Goal: Information Seeking & Learning: Learn about a topic

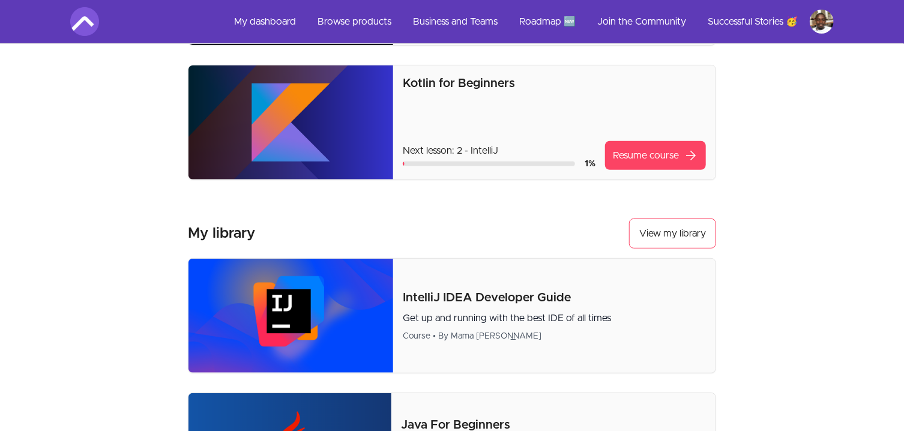
scroll to position [73, 0]
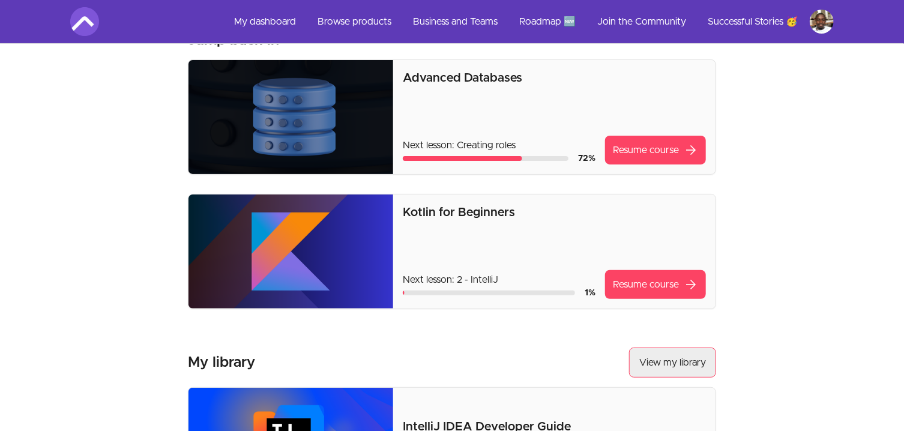
click at [660, 355] on link "View my library" at bounding box center [672, 362] width 87 height 30
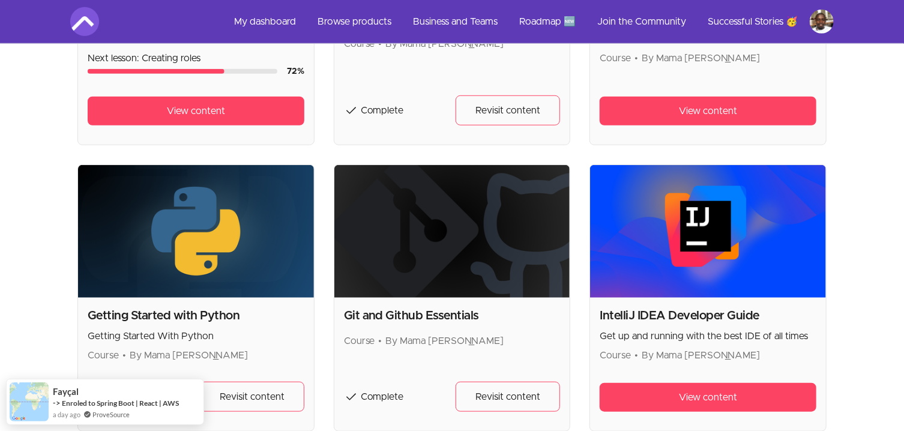
scroll to position [257, 0]
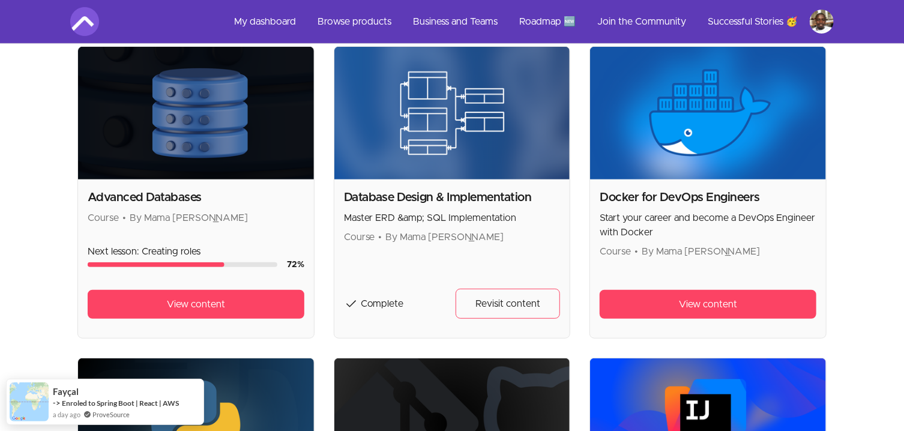
click at [673, 142] on img at bounding box center [708, 113] width 236 height 133
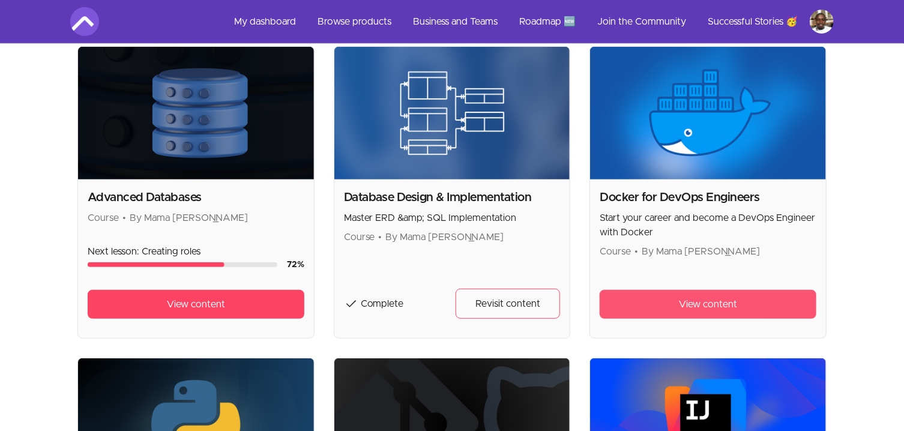
click at [690, 305] on span "View content" at bounding box center [708, 304] width 58 height 14
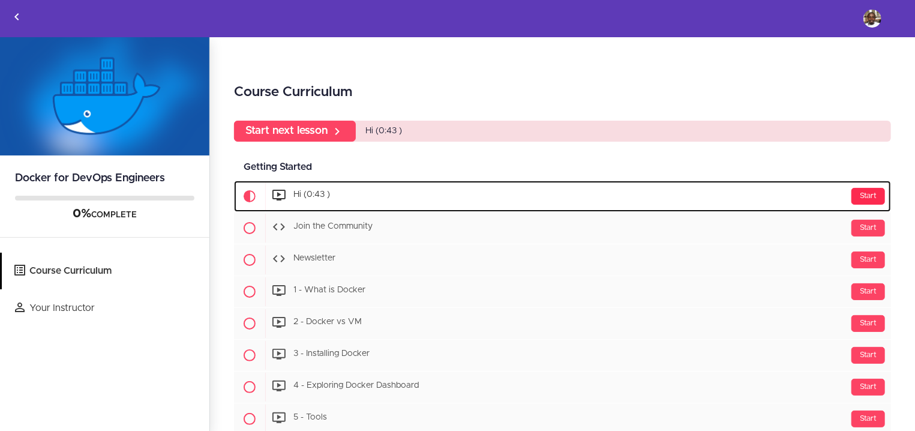
click at [855, 192] on div "Start" at bounding box center [869, 196] width 34 height 17
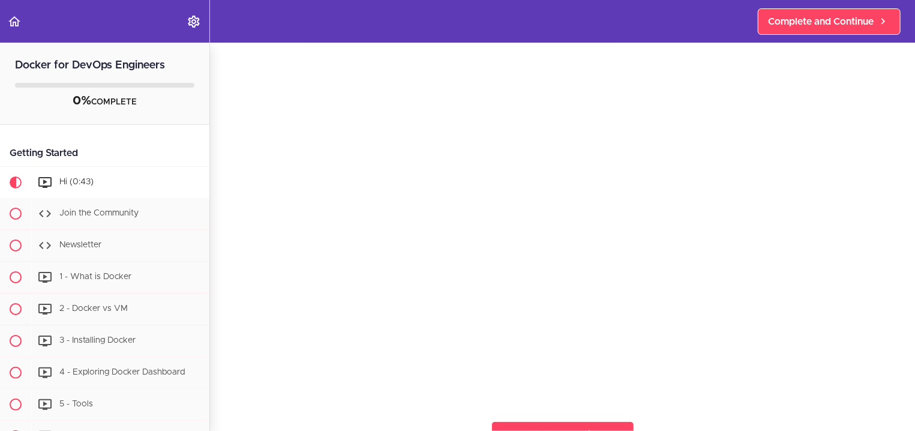
scroll to position [104, 0]
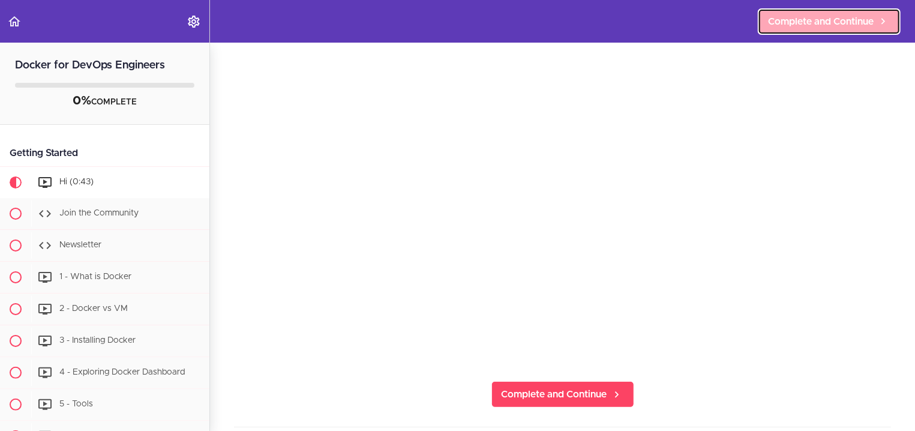
click at [817, 19] on span "Complete and Continue" at bounding box center [821, 21] width 106 height 14
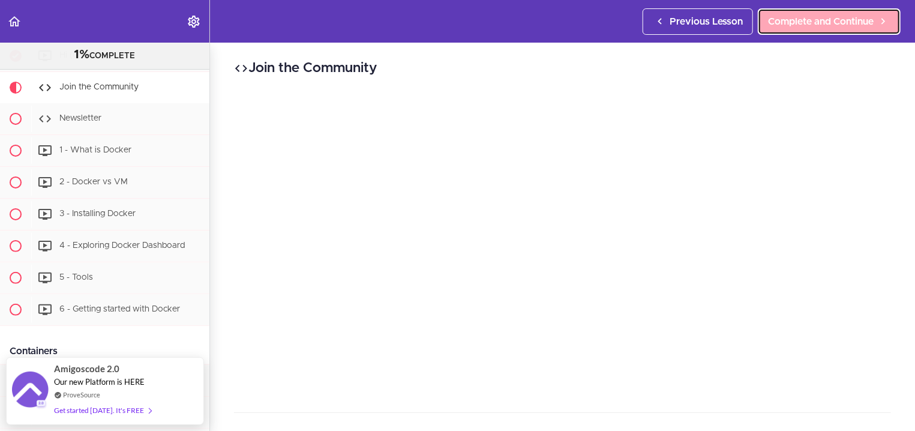
click at [817, 25] on span "Complete and Continue" at bounding box center [821, 21] width 106 height 14
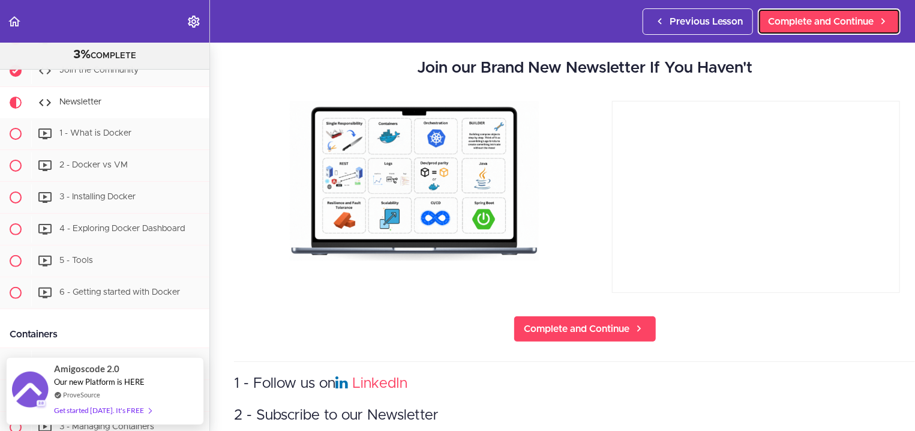
scroll to position [48, 0]
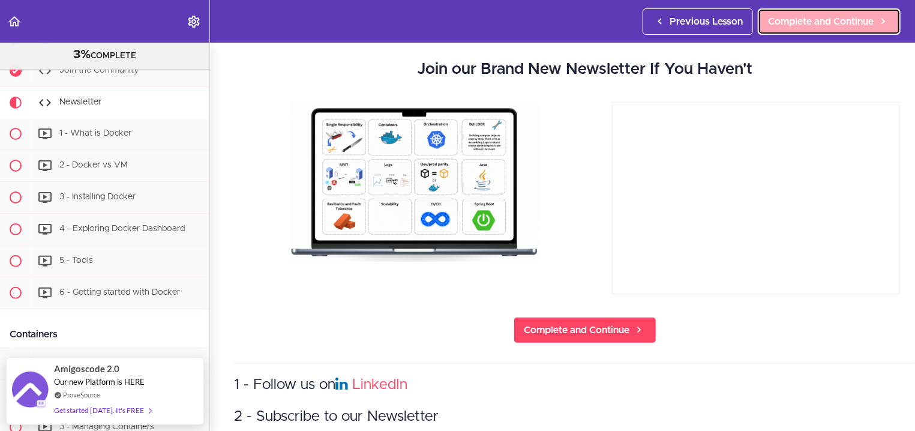
click at [819, 20] on span "Complete and Continue" at bounding box center [821, 21] width 106 height 14
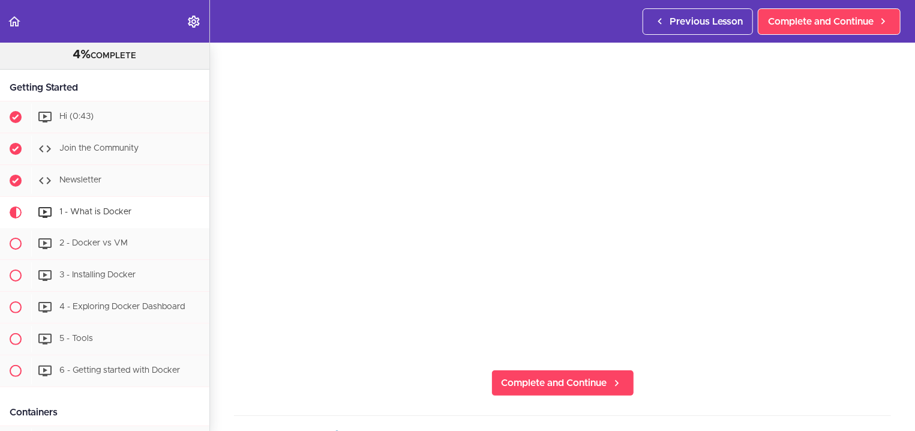
scroll to position [128, 0]
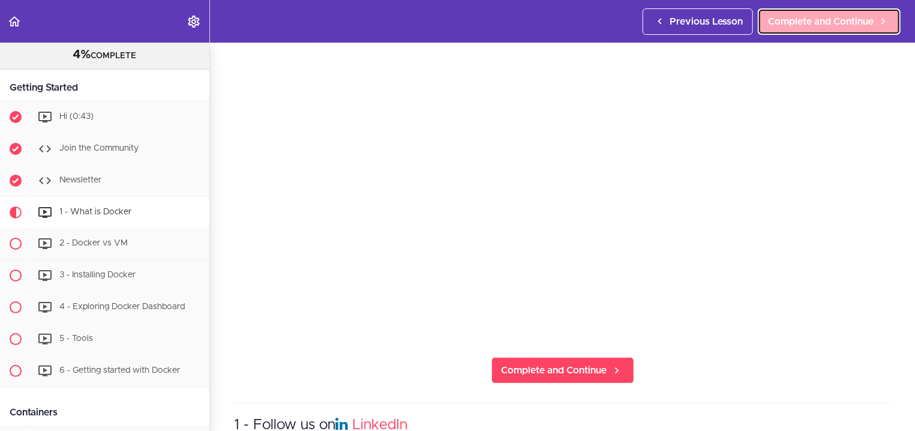
click at [817, 17] on span "Complete and Continue" at bounding box center [821, 21] width 106 height 14
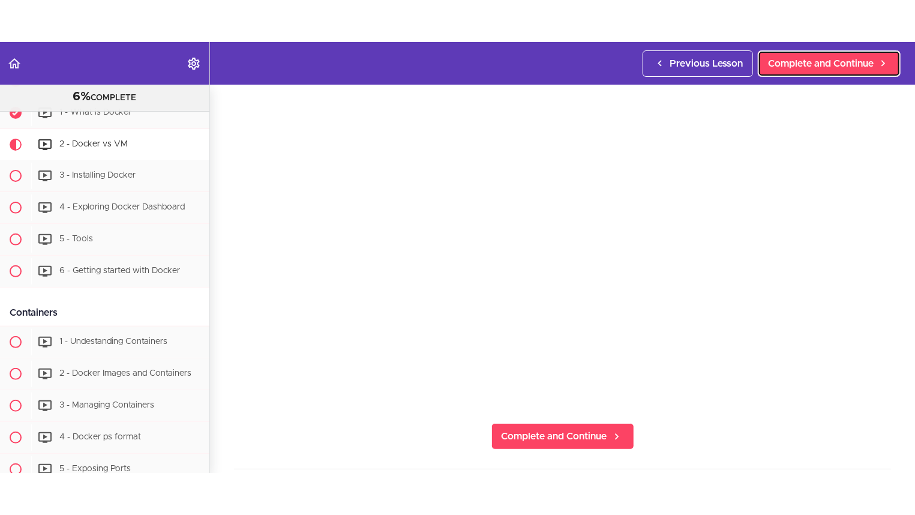
scroll to position [52, 0]
